Goal: Task Accomplishment & Management: Complete application form

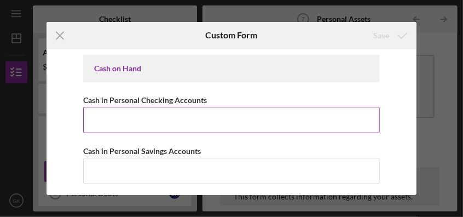
click at [301, 119] on input "Cash in Personal Checking Accounts" at bounding box center [231, 120] width 296 height 26
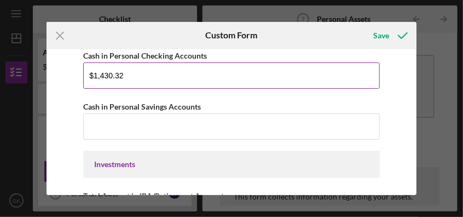
scroll to position [54, 0]
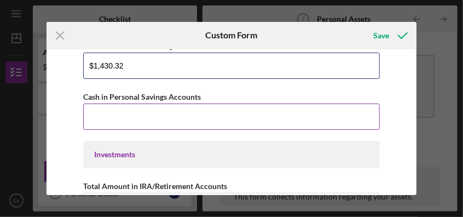
type input "$1,430.32"
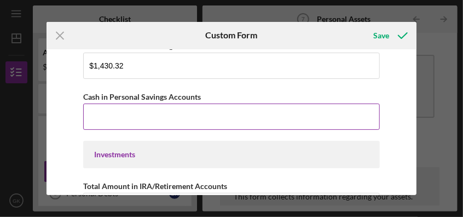
click at [151, 113] on input "Cash in Personal Savings Accounts" at bounding box center [231, 117] width 296 height 26
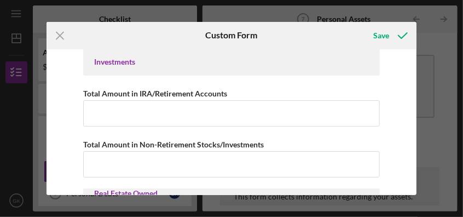
scroll to position [164, 0]
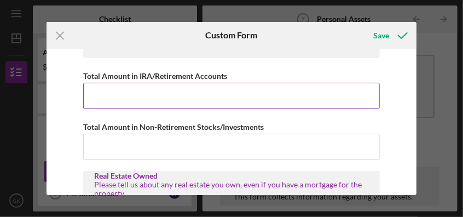
type input "$640.96"
click at [112, 98] on input "Total Amount in IRA/Retirement Accounts" at bounding box center [231, 96] width 296 height 26
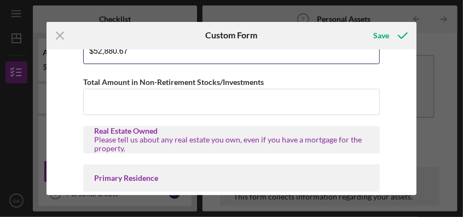
scroll to position [219, 0]
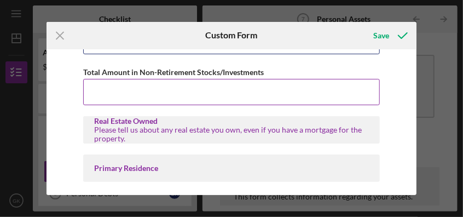
type input "$52,880.67"
click at [213, 97] on input "Total Amount in Non-Retirement Stocks/Investments" at bounding box center [231, 92] width 296 height 26
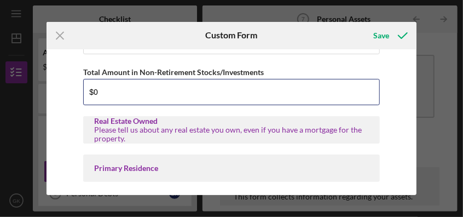
type input "$0"
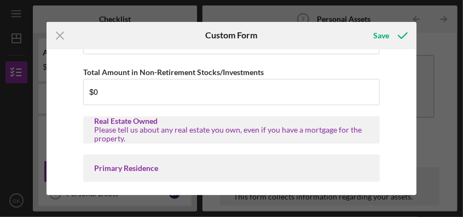
click at [162, 169] on div "Primary Residence" at bounding box center [231, 168] width 274 height 9
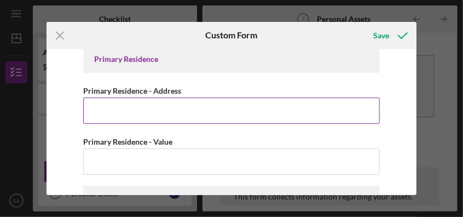
scroll to position [273, 0]
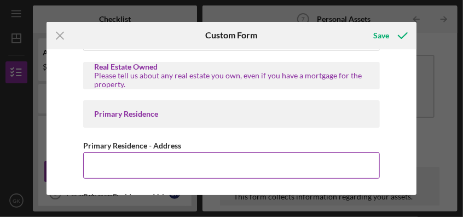
click at [140, 170] on input "Primary Residence - Address" at bounding box center [231, 165] width 296 height 26
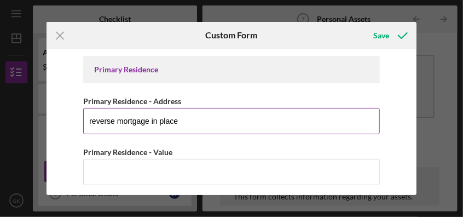
scroll to position [328, 0]
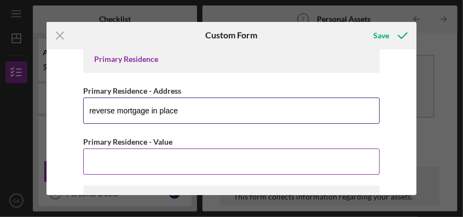
type input "reverse mortgage in place"
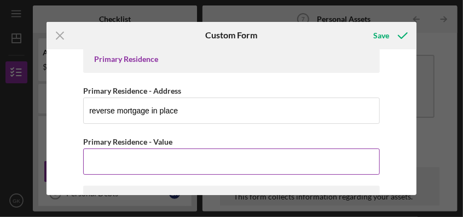
click at [142, 164] on input "Primary Residence - Value" at bounding box center [231, 161] width 296 height 26
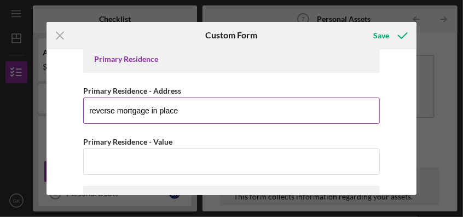
click at [199, 106] on input "reverse mortgage in place" at bounding box center [231, 110] width 296 height 26
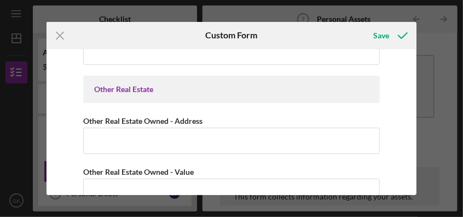
scroll to position [383, 0]
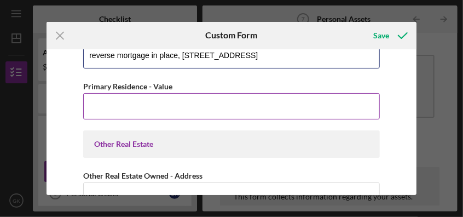
type input "reverse mortgage in place, [STREET_ADDRESS]"
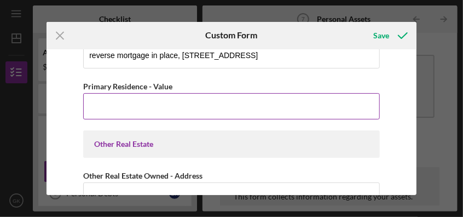
click at [94, 107] on input "Primary Residence - Value" at bounding box center [231, 106] width 296 height 26
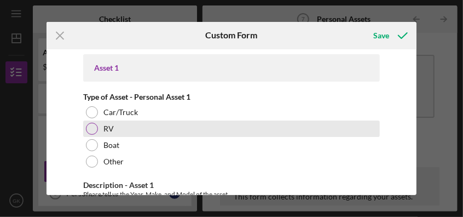
scroll to position [657, 0]
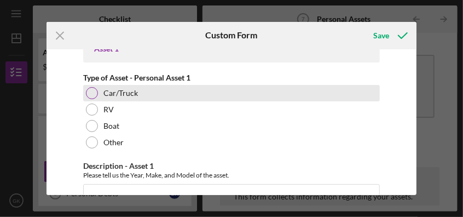
type input "$510,000"
click at [93, 91] on div at bounding box center [92, 93] width 12 height 12
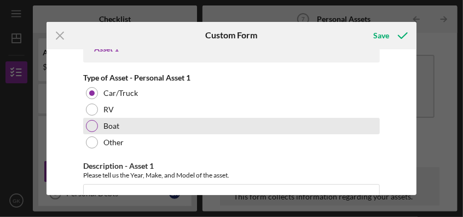
click at [94, 123] on div at bounding box center [92, 126] width 12 height 12
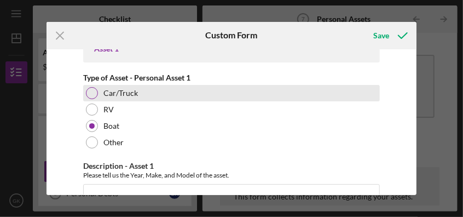
click at [91, 91] on div at bounding box center [92, 93] width 12 height 12
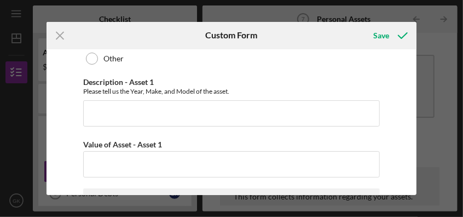
scroll to position [766, 0]
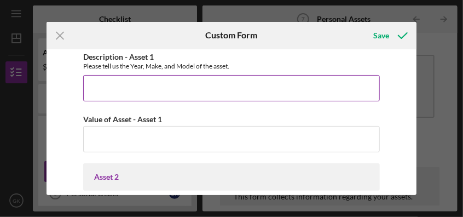
click at [105, 86] on input "Description - Asset 1" at bounding box center [231, 88] width 296 height 26
click at [104, 64] on div "Please tell us the Year, Make, and Model of the asset." at bounding box center [231, 66] width 296 height 8
drag, startPoint x: 104, startPoint y: 64, endPoint x: 101, endPoint y: 85, distance: 21.0
click at [101, 85] on input "Description - Asset 1" at bounding box center [231, 88] width 296 height 26
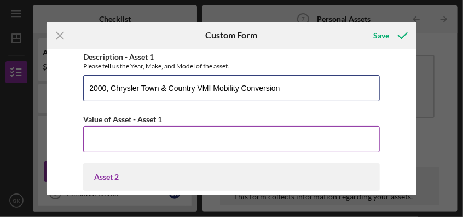
type input "2000, Chrysler Town & Country VMI Mobility Conversion"
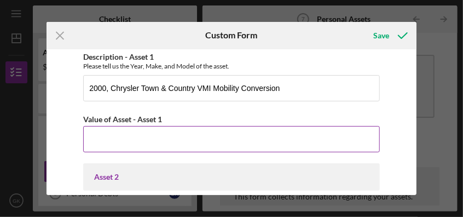
click at [113, 141] on input "Value of Asset - Asset 1" at bounding box center [231, 139] width 296 height 26
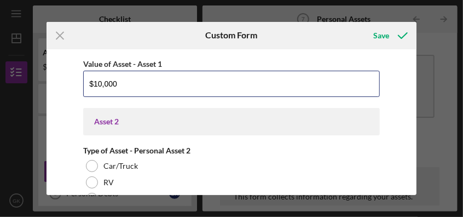
scroll to position [876, 0]
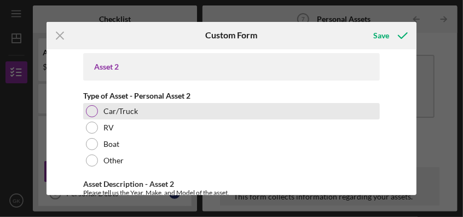
type input "$10,000"
click at [92, 107] on div at bounding box center [92, 111] width 12 height 12
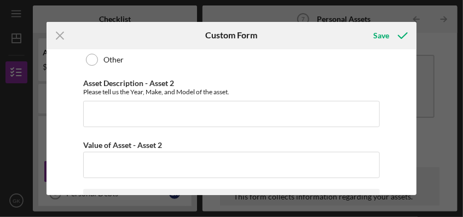
scroll to position [985, 0]
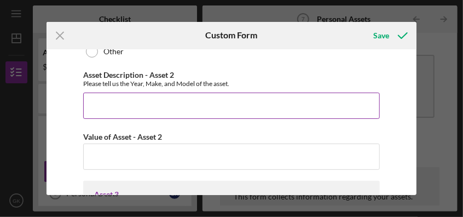
click at [130, 106] on input "Asset Description - Asset 2" at bounding box center [231, 106] width 296 height 26
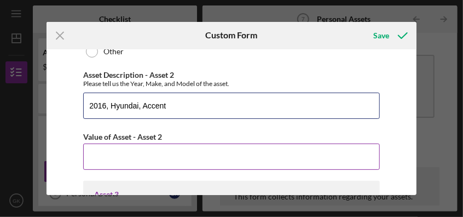
type input "2016, Hyundai, Accent"
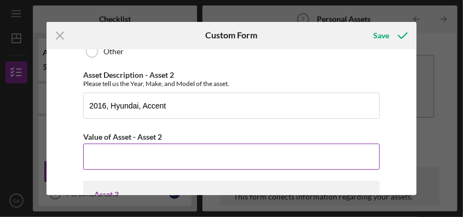
click at [113, 154] on input "Value of Asset - Asset 2" at bounding box center [231, 157] width 296 height 26
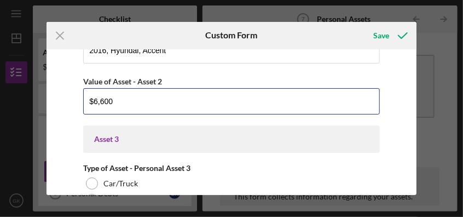
scroll to position [1095, 0]
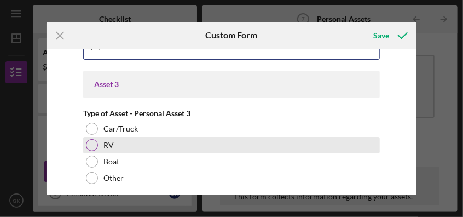
type input "$6,600"
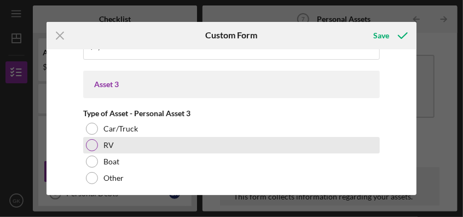
click at [93, 144] on div at bounding box center [92, 145] width 12 height 12
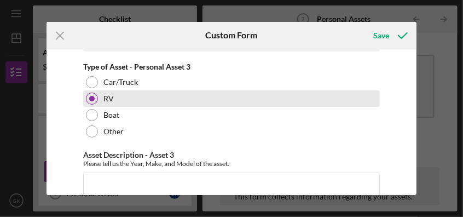
scroll to position [1150, 0]
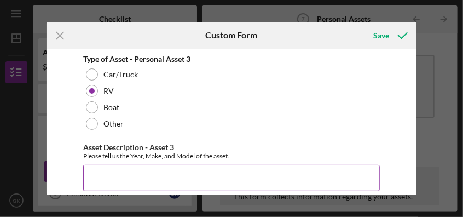
click at [95, 167] on input "Asset Description - Asset 3" at bounding box center [231, 178] width 296 height 26
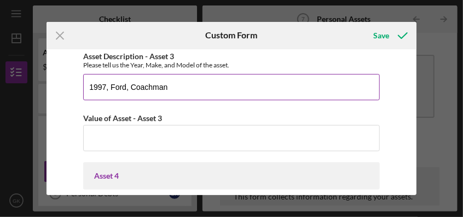
scroll to position [1260, 0]
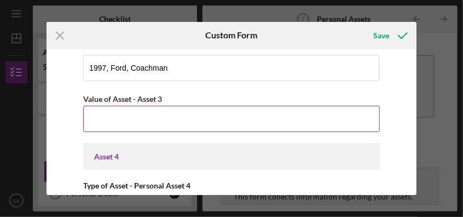
click at [102, 115] on input "Value of Asset - Asset 3" at bounding box center [231, 119] width 296 height 26
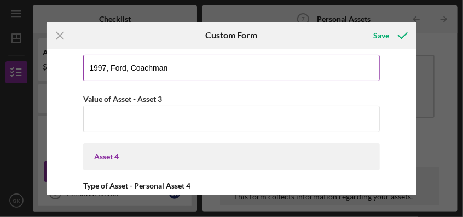
click at [173, 62] on input "1997, Ford, Coachman" at bounding box center [231, 68] width 296 height 26
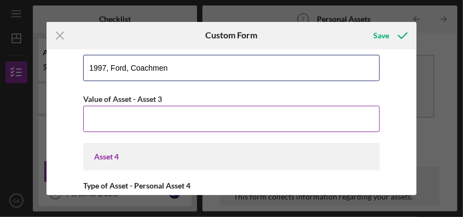
type input "1997, Ford, Coachmen"
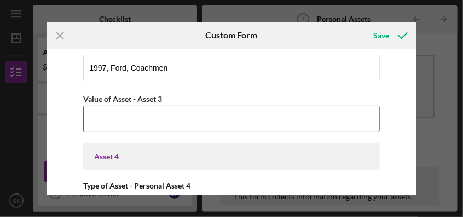
click at [161, 116] on input "Value of Asset - Asset 3" at bounding box center [231, 119] width 296 height 26
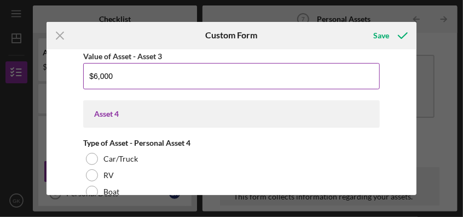
scroll to position [1369, 0]
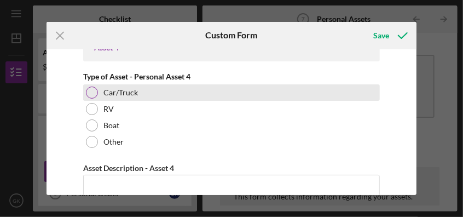
type input "$6,000"
click at [92, 87] on div at bounding box center [92, 93] width 12 height 12
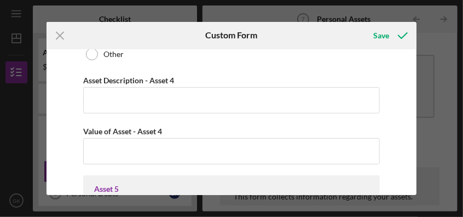
scroll to position [1479, 0]
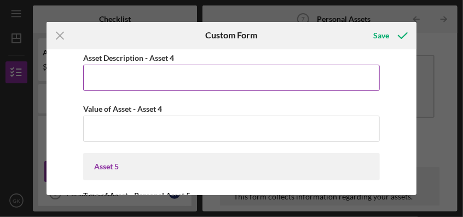
click at [105, 76] on input "Asset Description - Asset 4" at bounding box center [231, 78] width 296 height 26
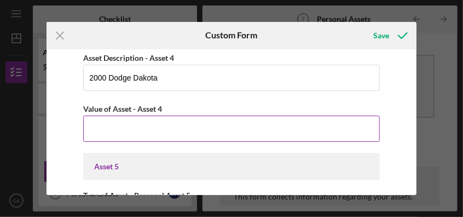
click at [112, 130] on input "Value of Asset - Asset 4" at bounding box center [231, 129] width 296 height 26
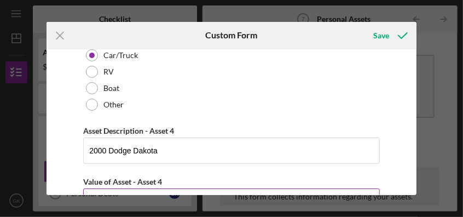
scroll to position [1369, 0]
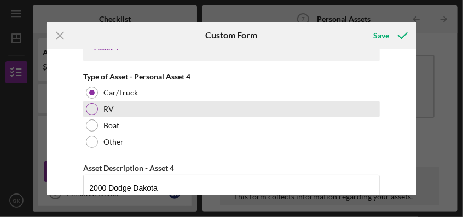
click at [93, 105] on div at bounding box center [92, 109] width 12 height 12
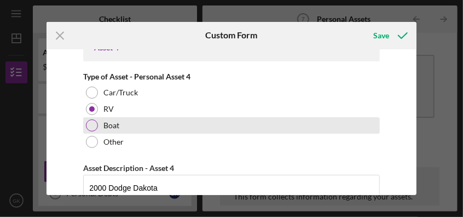
scroll to position [1424, 0]
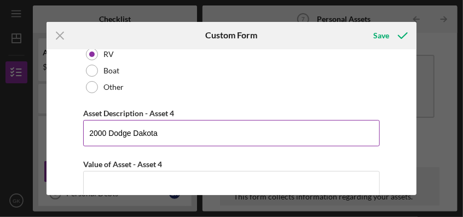
click at [172, 133] on input "2000 Dodge Dakota" at bounding box center [231, 133] width 296 height 26
click at [172, 132] on input "2025" at bounding box center [231, 133] width 296 height 26
type input ","
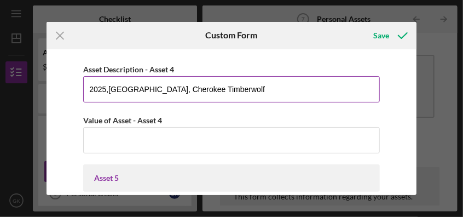
scroll to position [1479, 0]
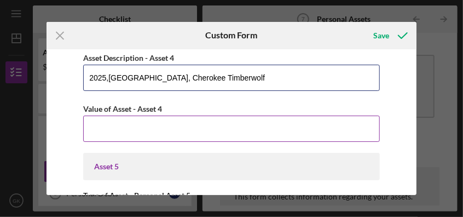
type input "2025,[GEOGRAPHIC_DATA], Cherokee Timberwolf"
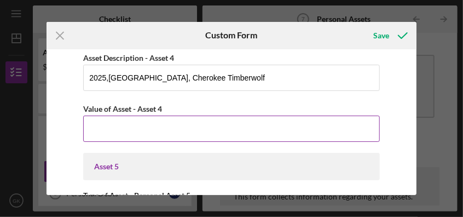
click at [107, 127] on input "Value of Asset - Asset 4" at bounding box center [231, 129] width 296 height 26
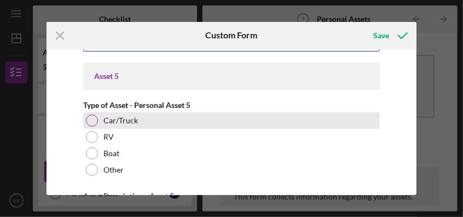
scroll to position [1588, 0]
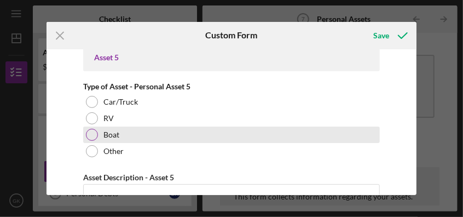
type input "$48,995"
click at [89, 131] on div at bounding box center [92, 135] width 12 height 12
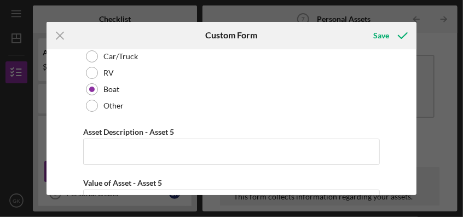
scroll to position [1643, 0]
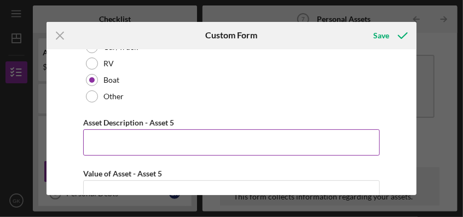
click at [110, 140] on input "Asset Description - Asset 5" at bounding box center [231, 142] width 296 height 26
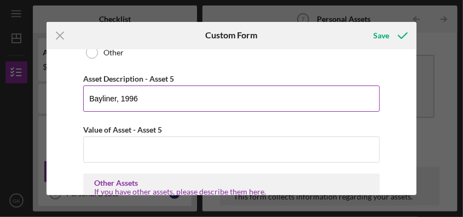
scroll to position [1698, 0]
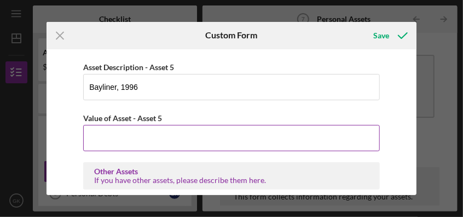
click at [191, 137] on input "Value of Asset - Asset 5" at bounding box center [231, 138] width 296 height 26
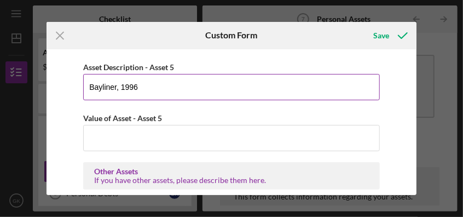
click at [139, 82] on input "Bayliner, 1996" at bounding box center [231, 87] width 296 height 26
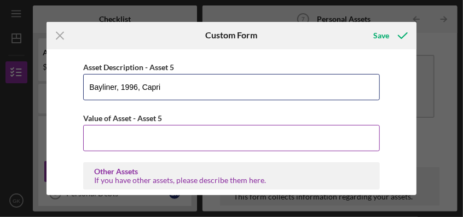
type input "Bayliner, 1996, Capri"
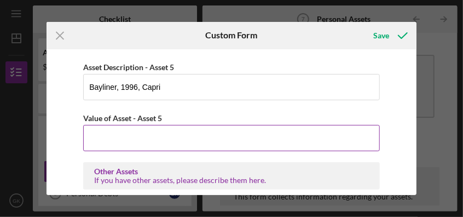
click at [118, 135] on input "Value of Asset - Asset 5" at bounding box center [231, 138] width 296 height 26
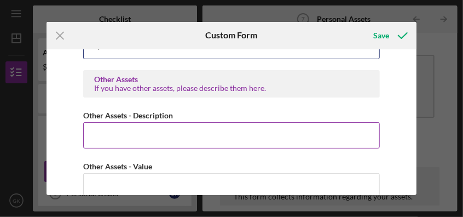
scroll to position [1808, 0]
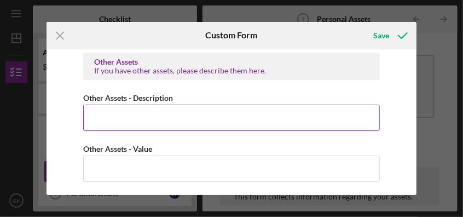
type input "$4,000"
click at [112, 116] on input "Other Assets - Description" at bounding box center [231, 118] width 296 height 26
type input "p"
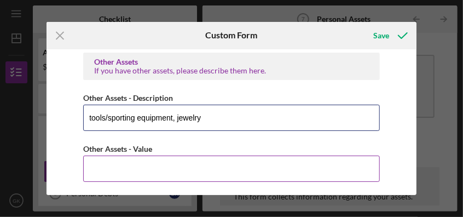
type input "tools/sporting equipment, jewelry"
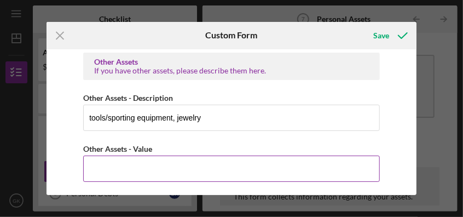
click at [159, 162] on input "Other Assets - Value" at bounding box center [231, 169] width 296 height 26
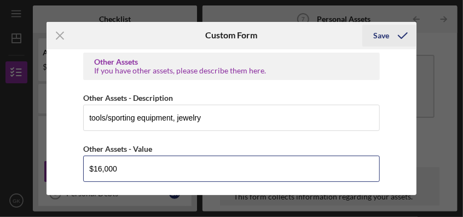
type input "$16,000"
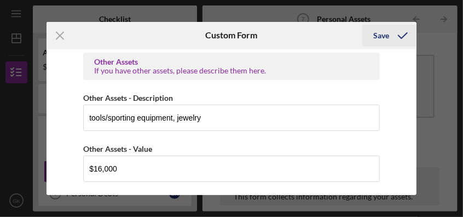
click at [385, 33] on div "Save" at bounding box center [382, 36] width 16 height 22
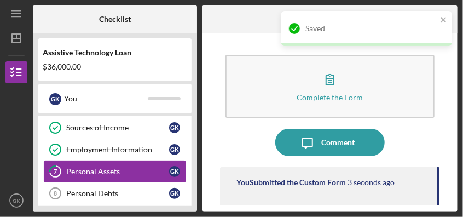
scroll to position [164, 0]
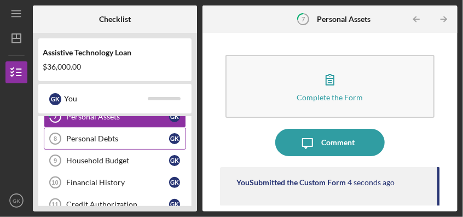
click at [94, 135] on div "Personal Debts" at bounding box center [117, 138] width 103 height 9
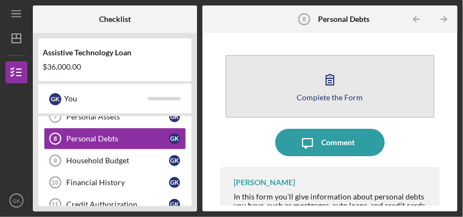
click at [330, 78] on icon "button" at bounding box center [330, 79] width 27 height 27
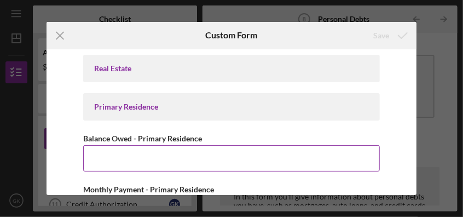
click at [127, 162] on input "Balance Owed - Primary Residence" at bounding box center [231, 158] width 296 height 26
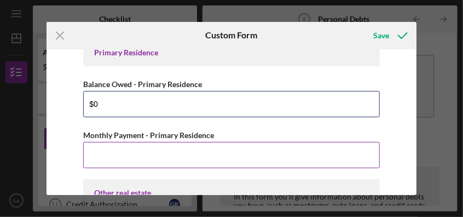
type input "$0"
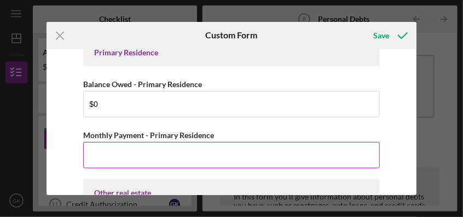
click at [118, 150] on input "Monthly Payment - Primary Residence" at bounding box center [231, 155] width 296 height 26
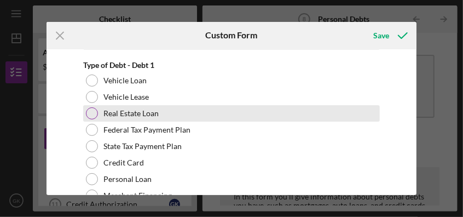
scroll to position [547, 0]
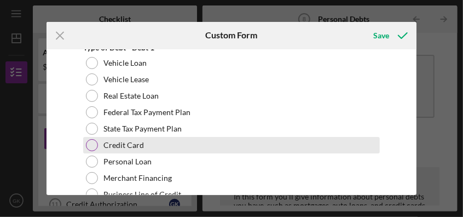
type input "$0"
click at [94, 142] on div at bounding box center [92, 145] width 12 height 12
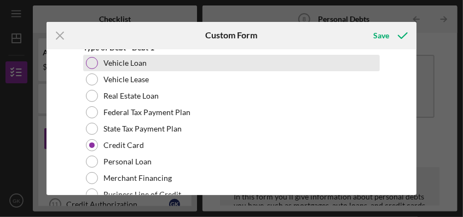
click at [91, 61] on div at bounding box center [92, 63] width 12 height 12
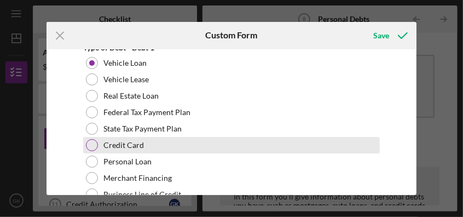
click at [94, 142] on div at bounding box center [92, 145] width 12 height 12
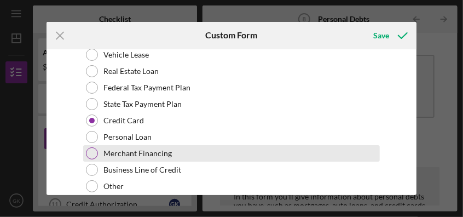
scroll to position [603, 0]
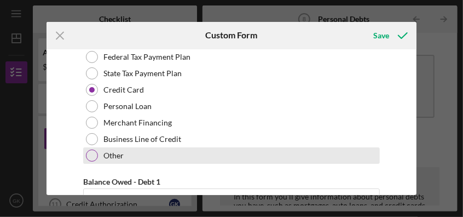
click at [93, 155] on div at bounding box center [92, 156] width 12 height 12
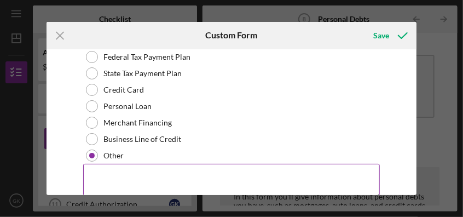
click at [107, 176] on textarea at bounding box center [231, 181] width 296 height 35
type textarea "RV,"
